Goal: Check status: Check status

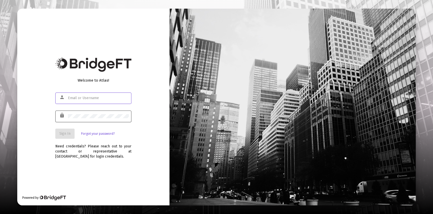
type input "[PERSON_NAME][EMAIL_ADDRESS][DOMAIN_NAME]"
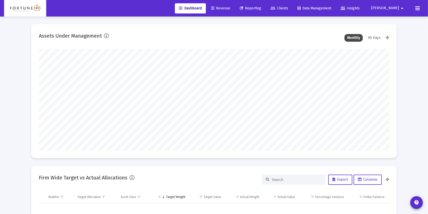
scroll to position [102, 350]
type input "[DATE]"
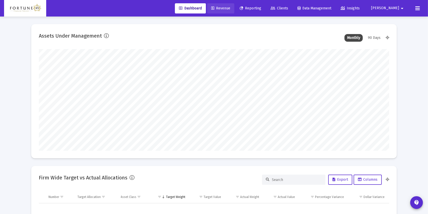
click at [230, 8] on span "Revenue" at bounding box center [220, 8] width 19 height 4
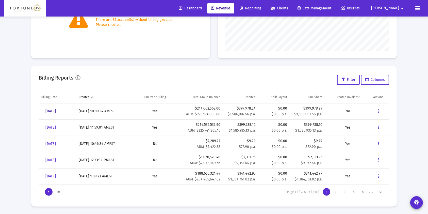
click at [56, 109] on link "[DATE]" at bounding box center [50, 111] width 19 height 10
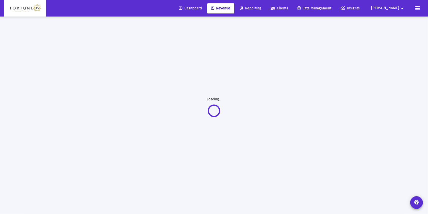
scroll to position [16, 0]
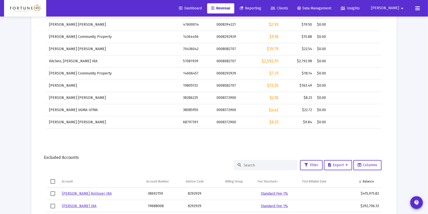
scroll to position [422, 0]
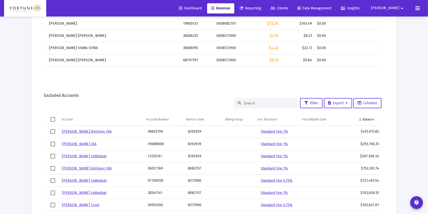
click at [276, 96] on div "Excluded Accounts" at bounding box center [214, 95] width 340 height 5
click at [278, 106] on div at bounding box center [265, 103] width 63 height 10
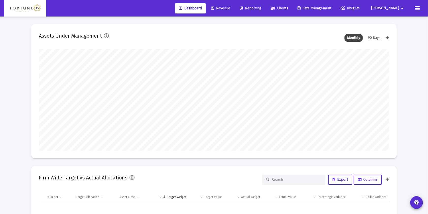
click at [234, 11] on link "Revenue" at bounding box center [220, 8] width 27 height 10
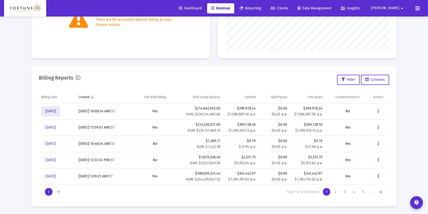
click at [56, 109] on span "[DATE]" at bounding box center [50, 111] width 10 height 4
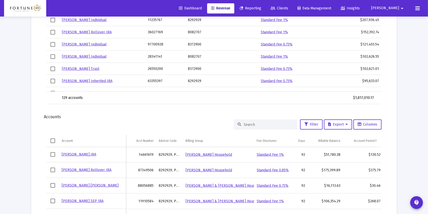
click at [273, 122] on input at bounding box center [269, 124] width 50 height 4
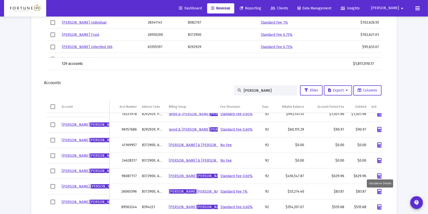
type input "[PERSON_NAME]"
